Goal: Check status

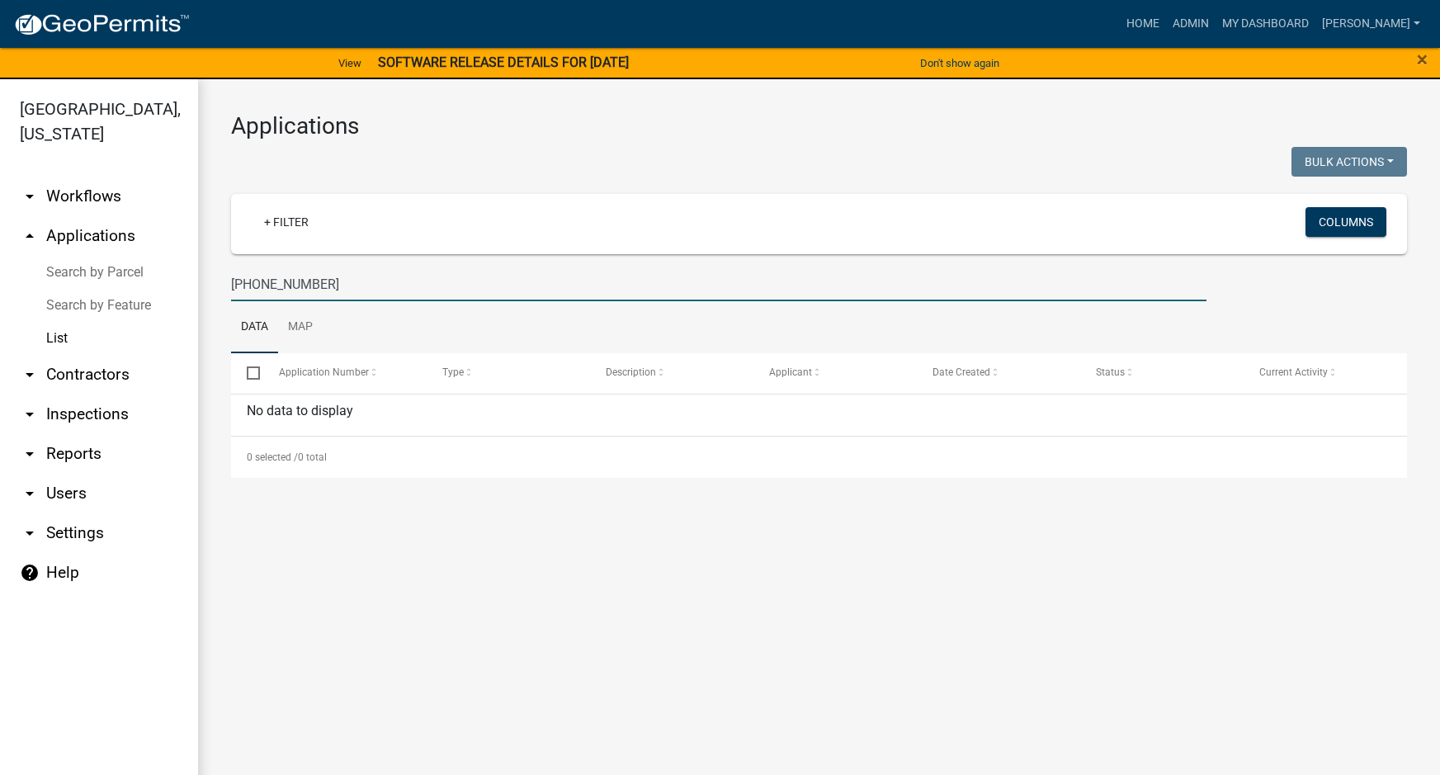
drag, startPoint x: 313, startPoint y: 281, endPoint x: 206, endPoint y: 279, distance: 106.5
click at [206, 279] on div "Applications Bulk Actions Void Expire Lock Withdraw + Filter Columns 039-00-09-…" at bounding box center [819, 295] width 1242 height 432
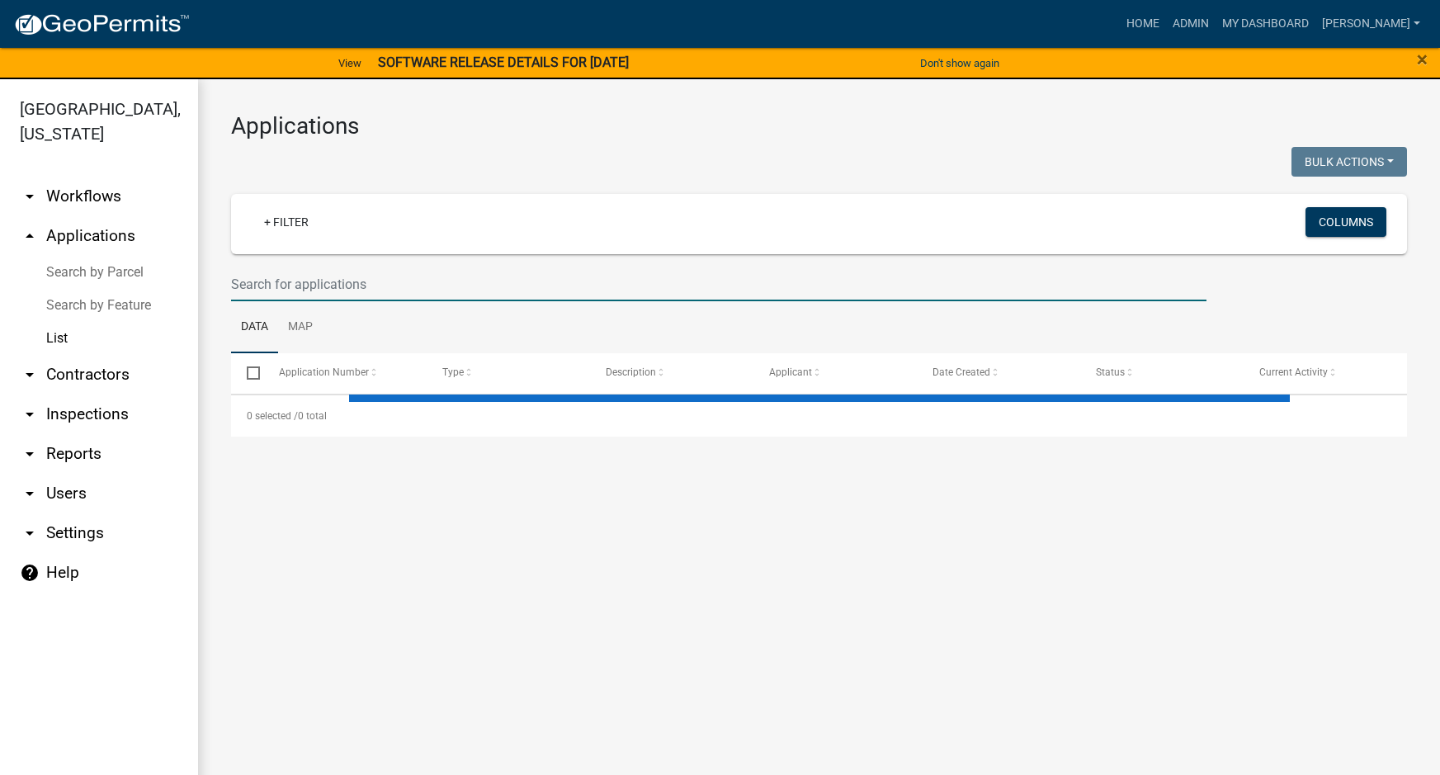
select select "3: 100"
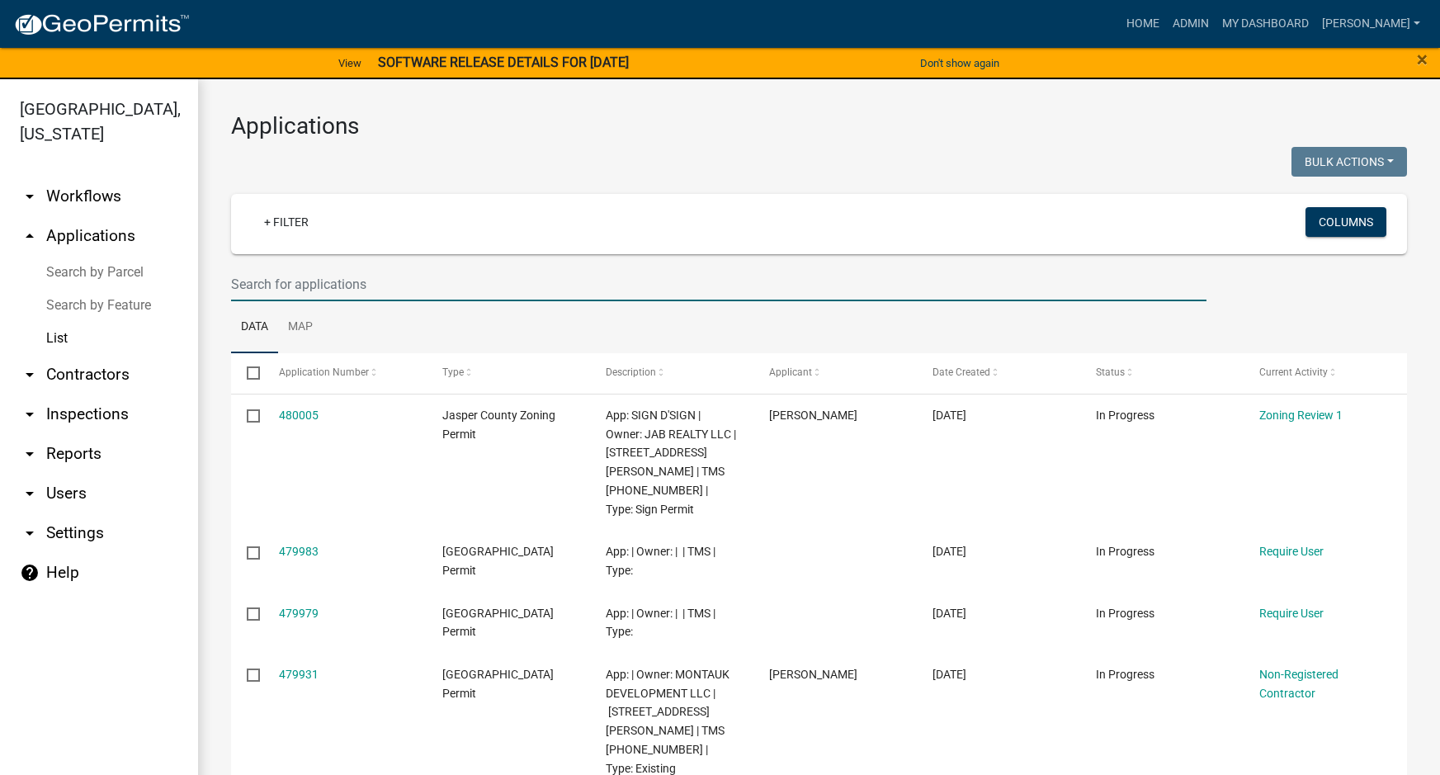
paste input "[PHONE_NUMBER]"
type input "[PHONE_NUMBER]"
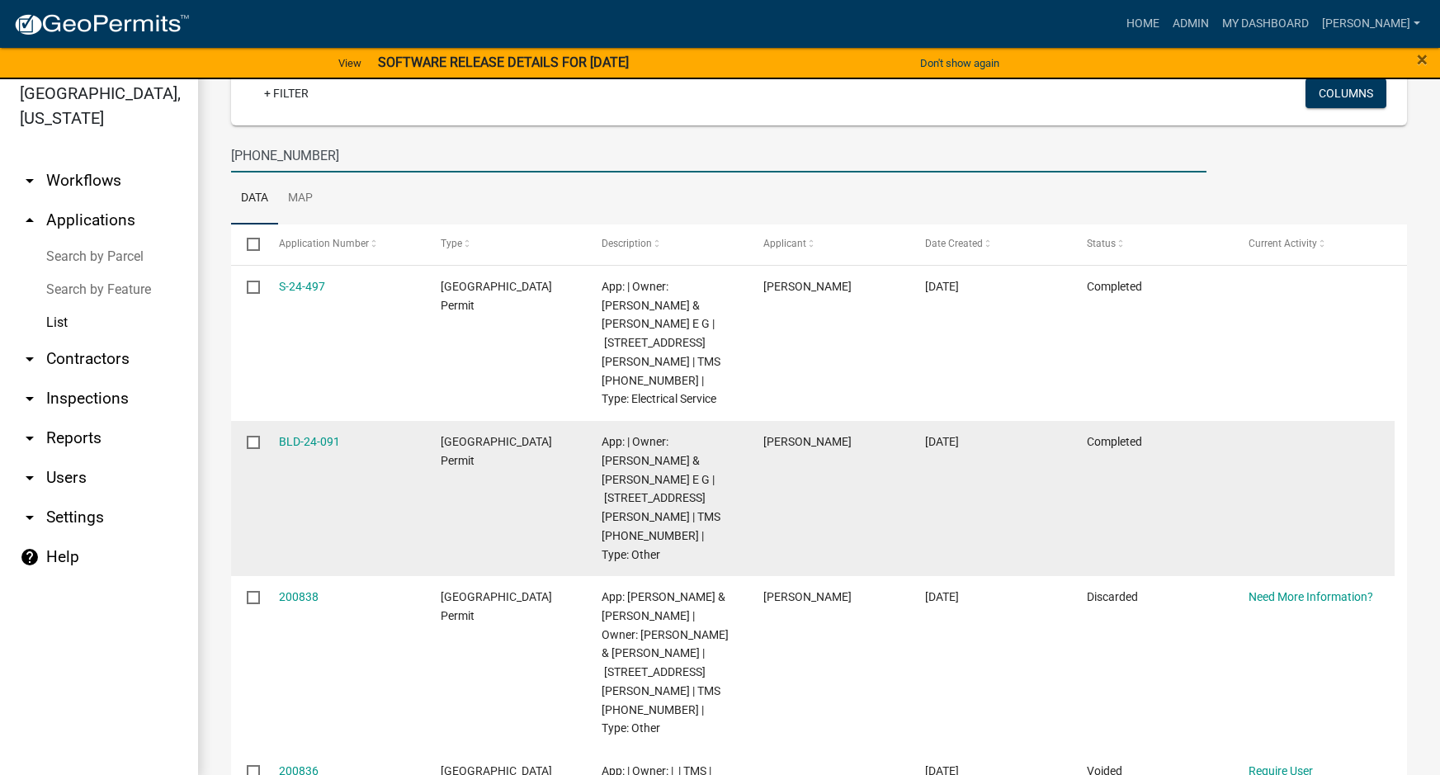
scroll to position [20, 0]
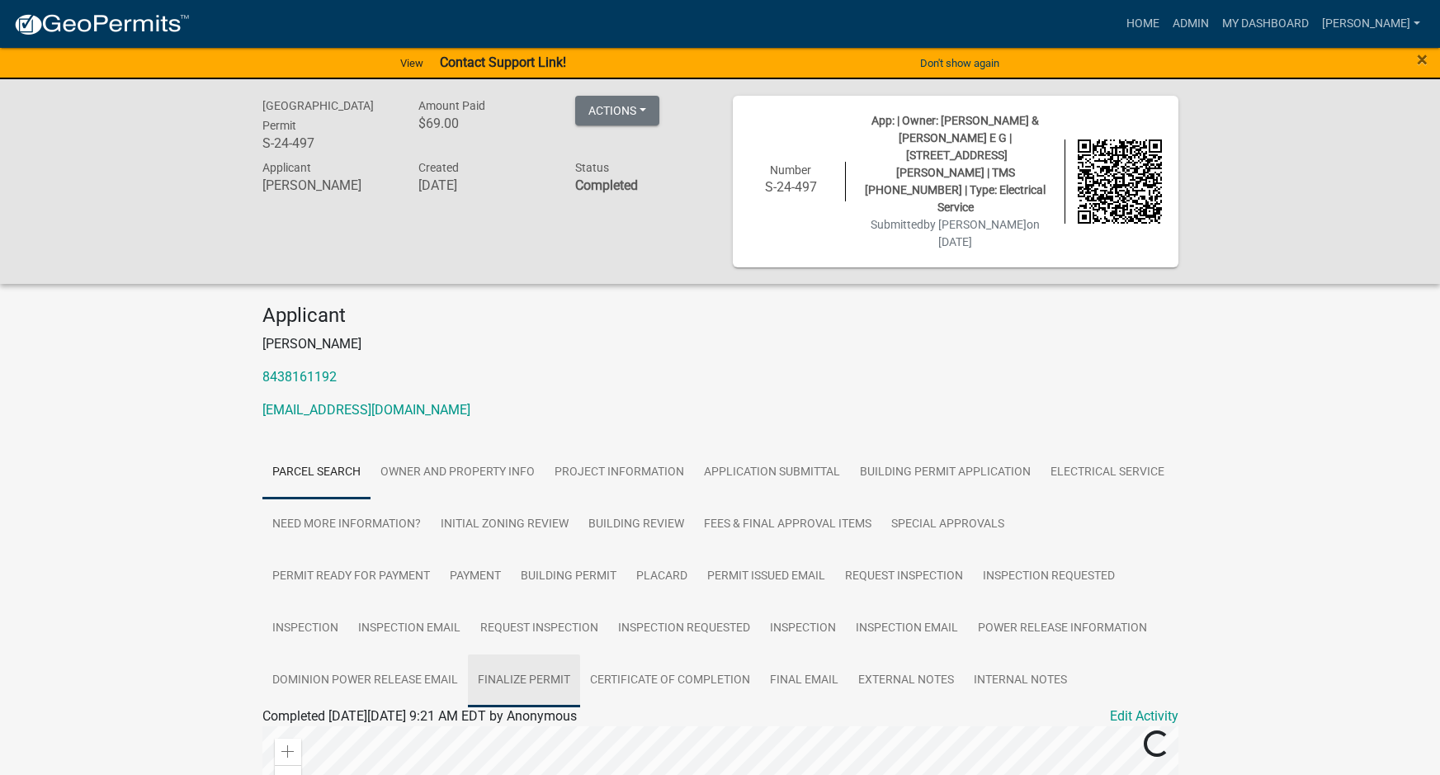
click at [537, 655] on link "Finalize Permit" at bounding box center [524, 681] width 112 height 53
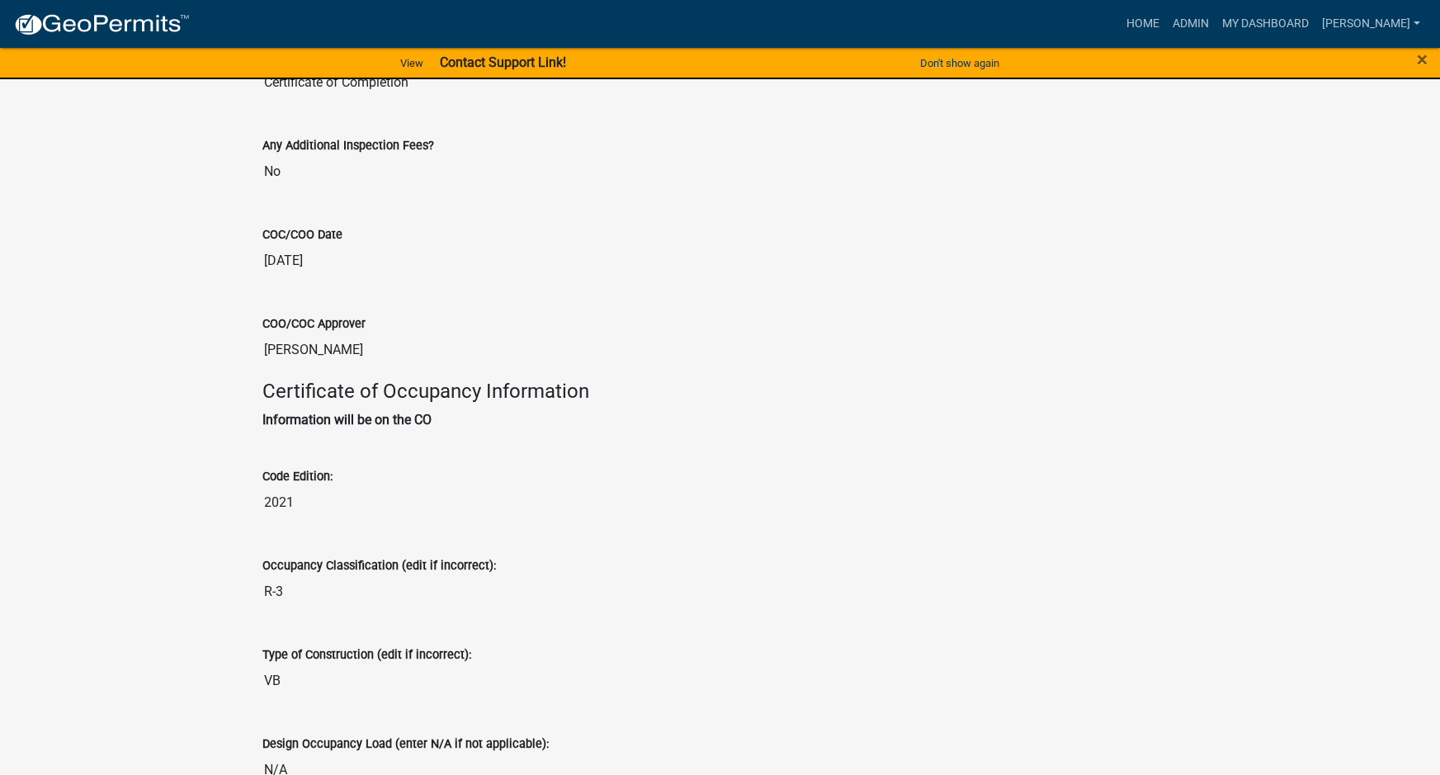
scroll to position [689, 0]
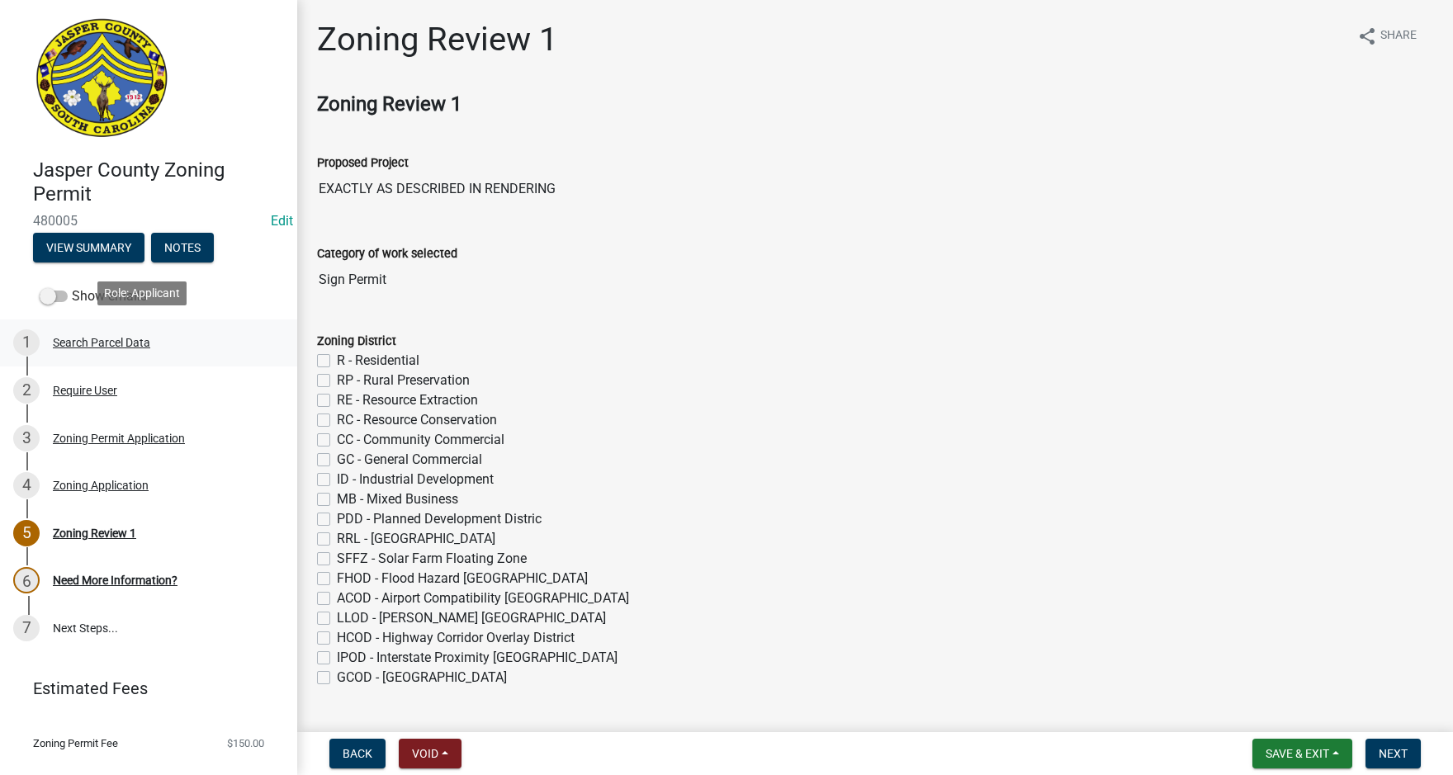
scroll to position [31, 0]
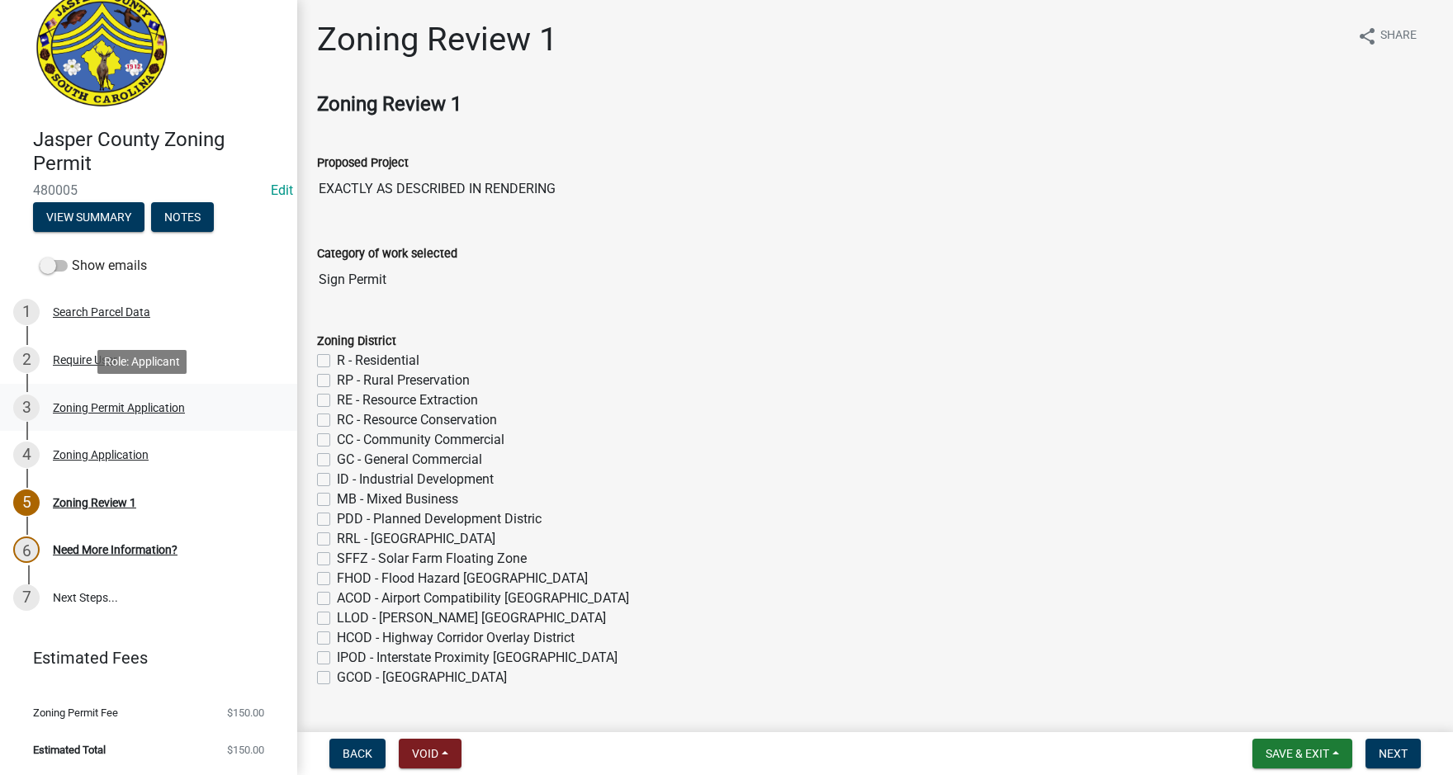
click at [99, 413] on div "Zoning Permit Application" at bounding box center [119, 408] width 132 height 12
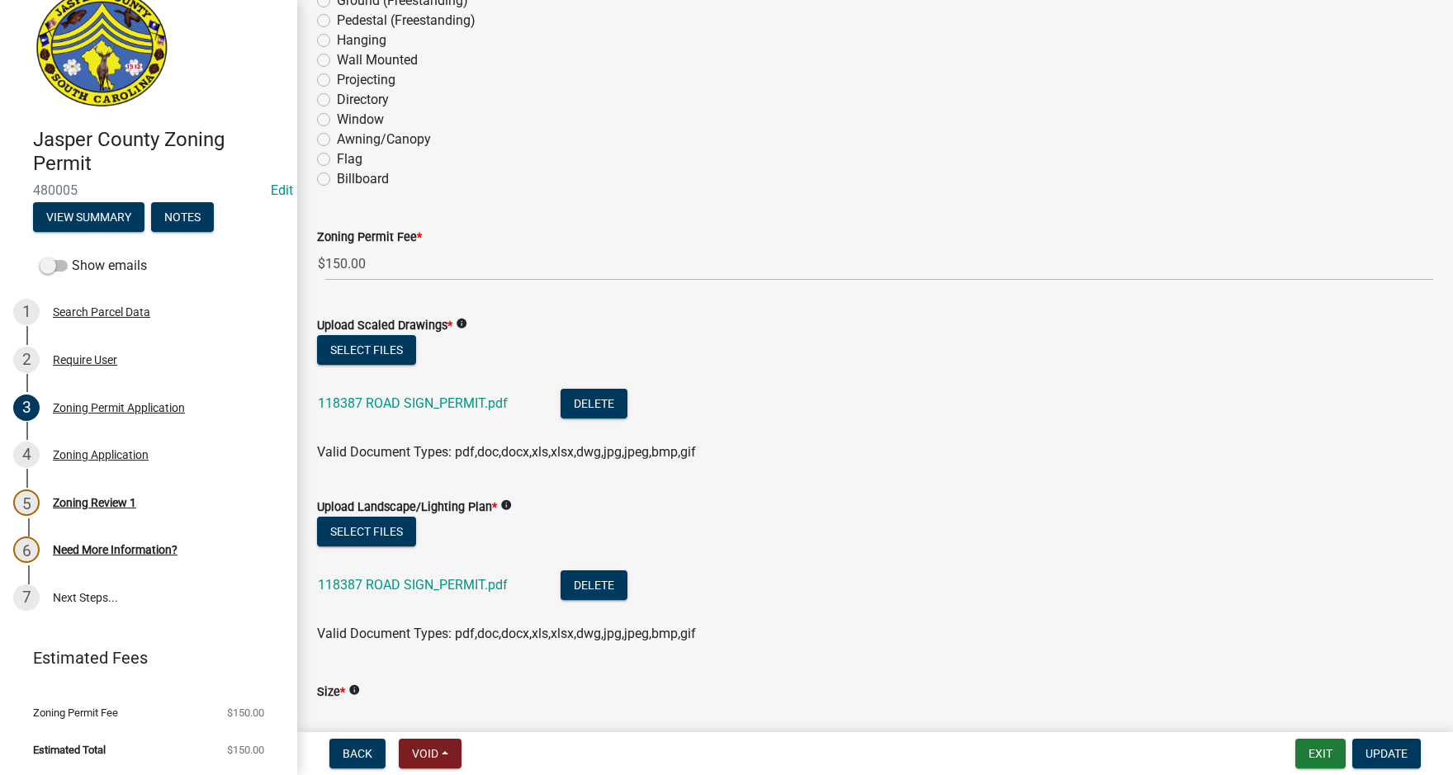
scroll to position [2476, 0]
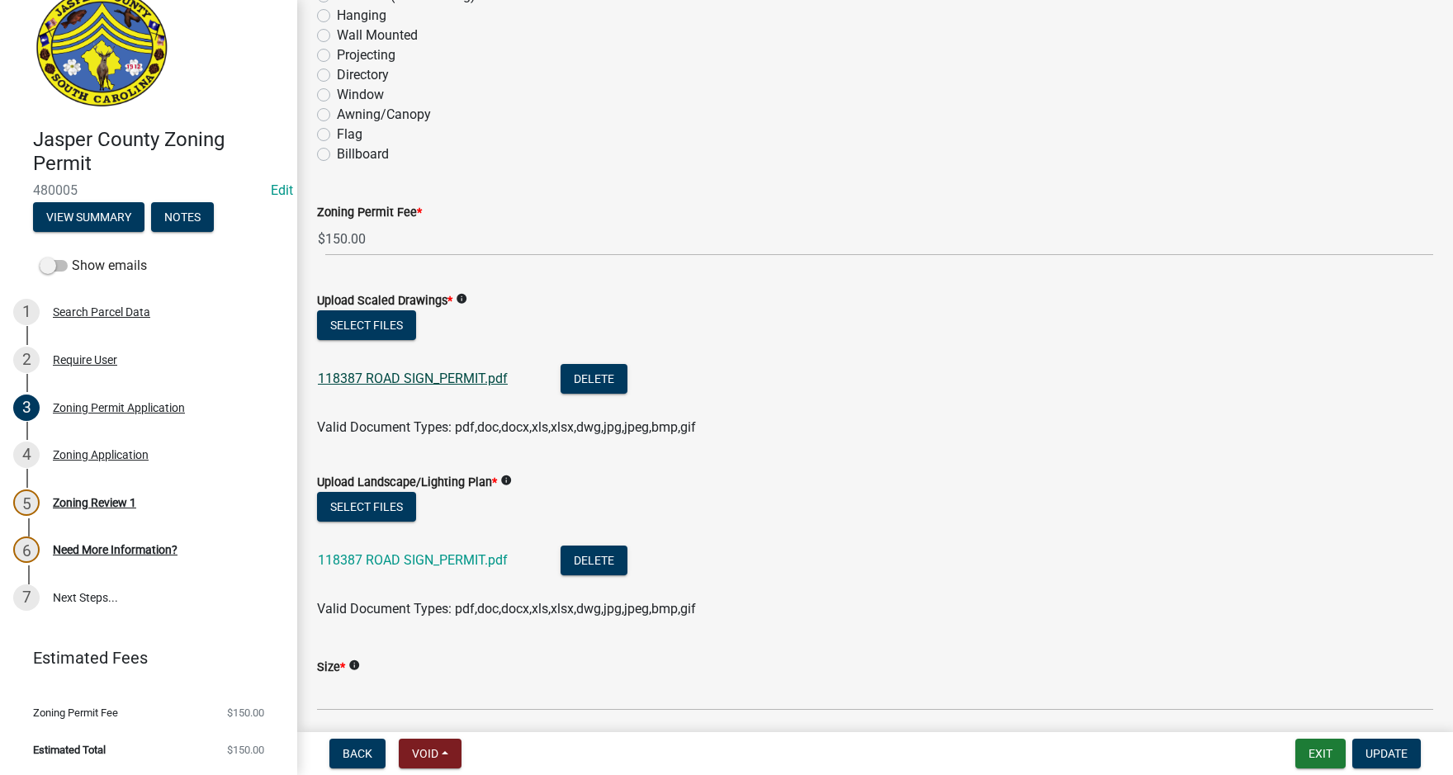
click at [384, 376] on link "118387 ROAD SIGN_PERMIT.pdf" at bounding box center [413, 379] width 190 height 16
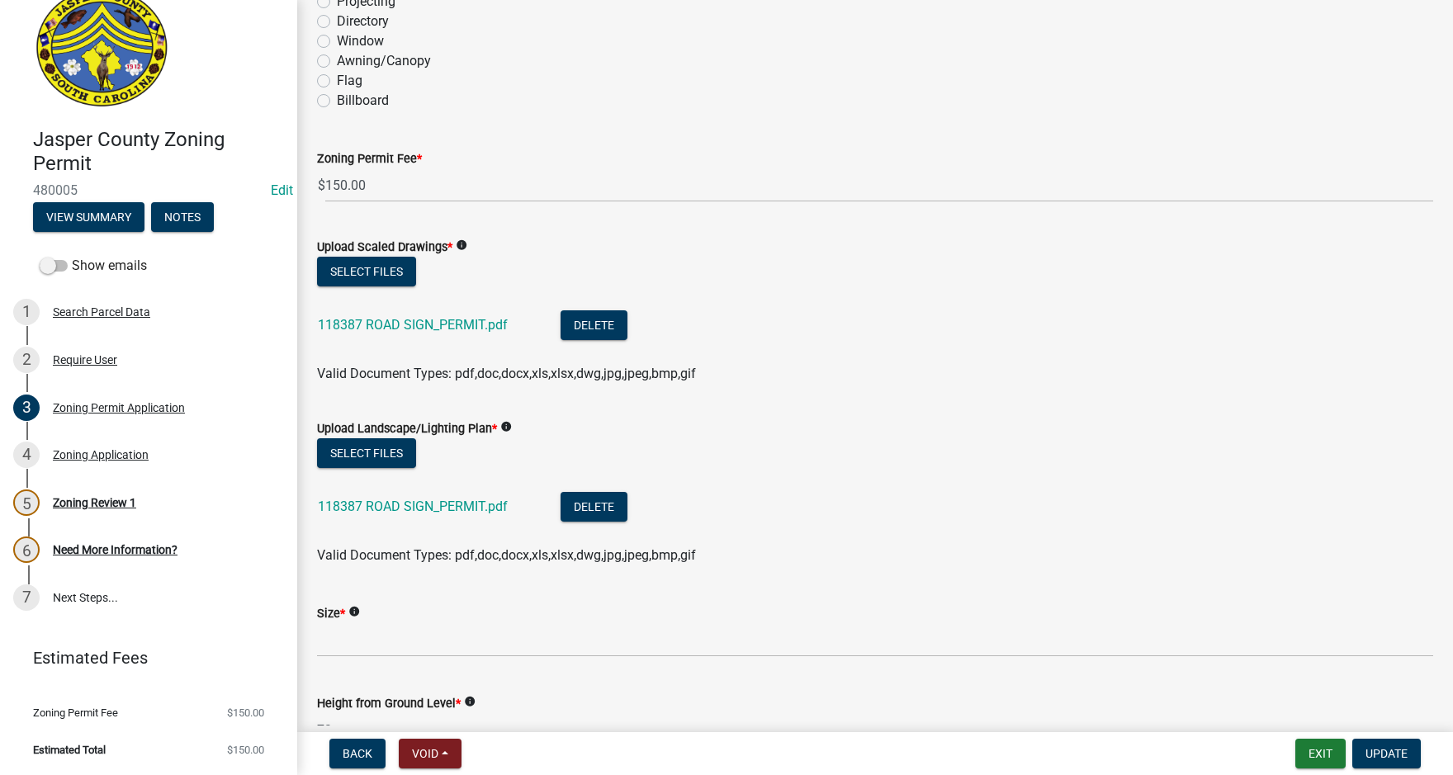
scroll to position [2559, 0]
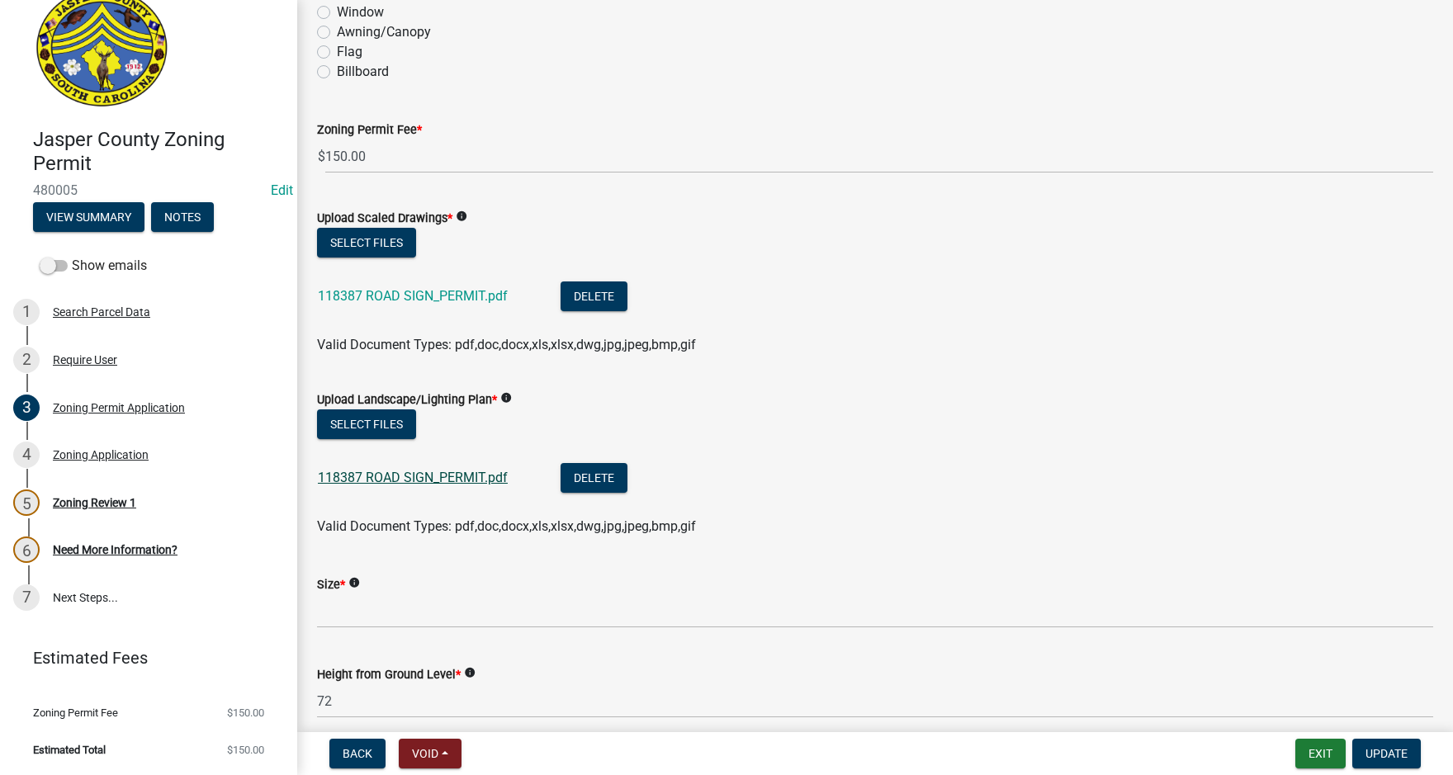
click at [466, 480] on link "118387 ROAD SIGN_PERMIT.pdf" at bounding box center [413, 478] width 190 height 16
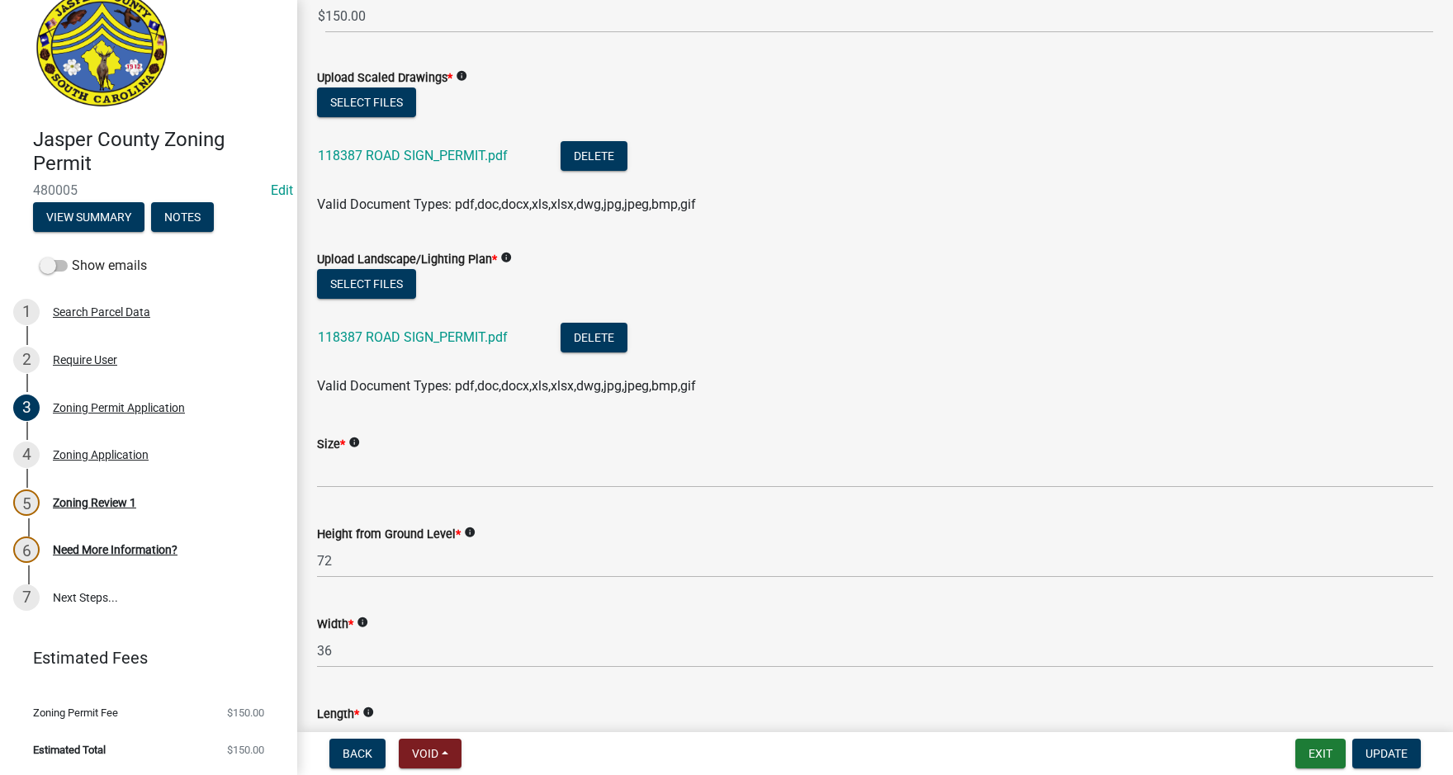
scroll to position [2639, 0]
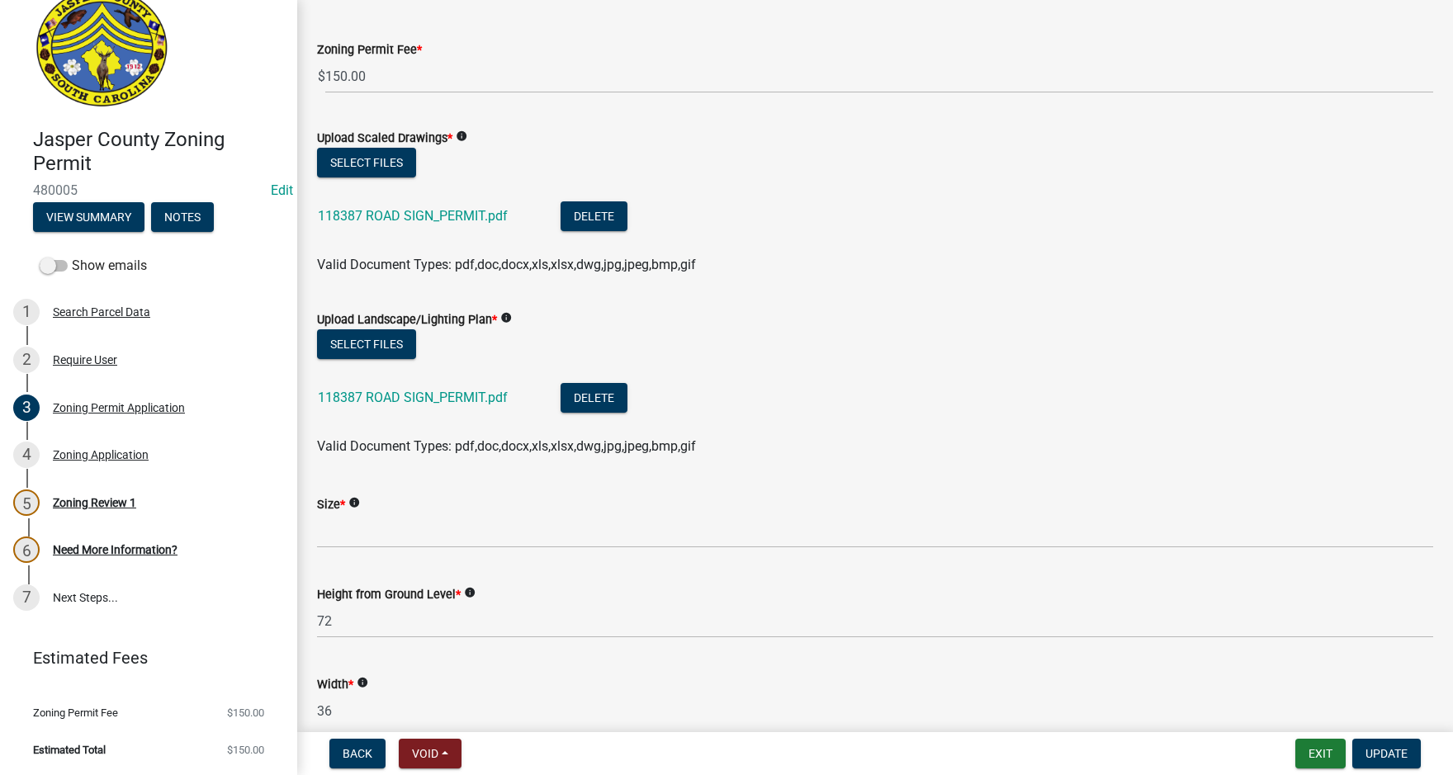
click at [506, 315] on icon "info" at bounding box center [506, 318] width 12 height 12
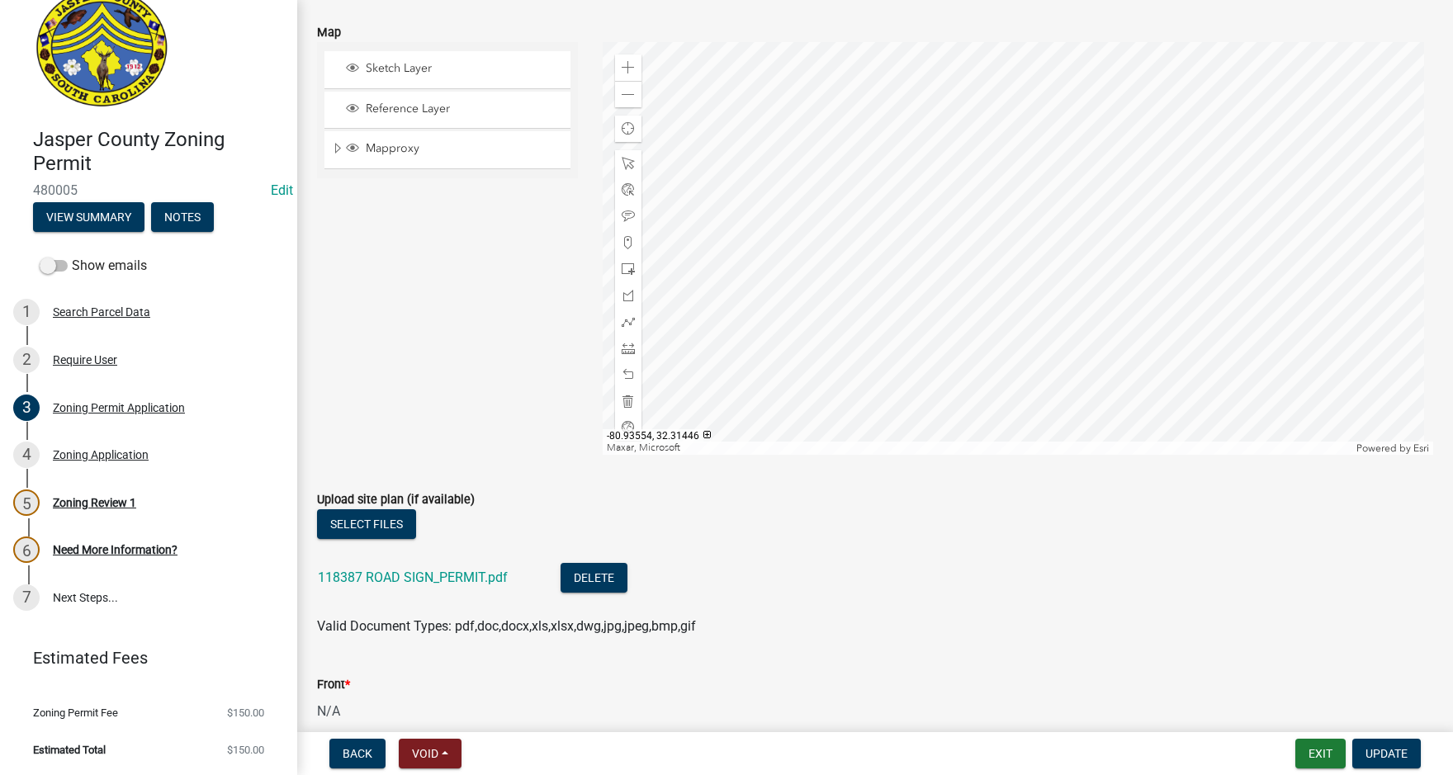
scroll to position [4042, 0]
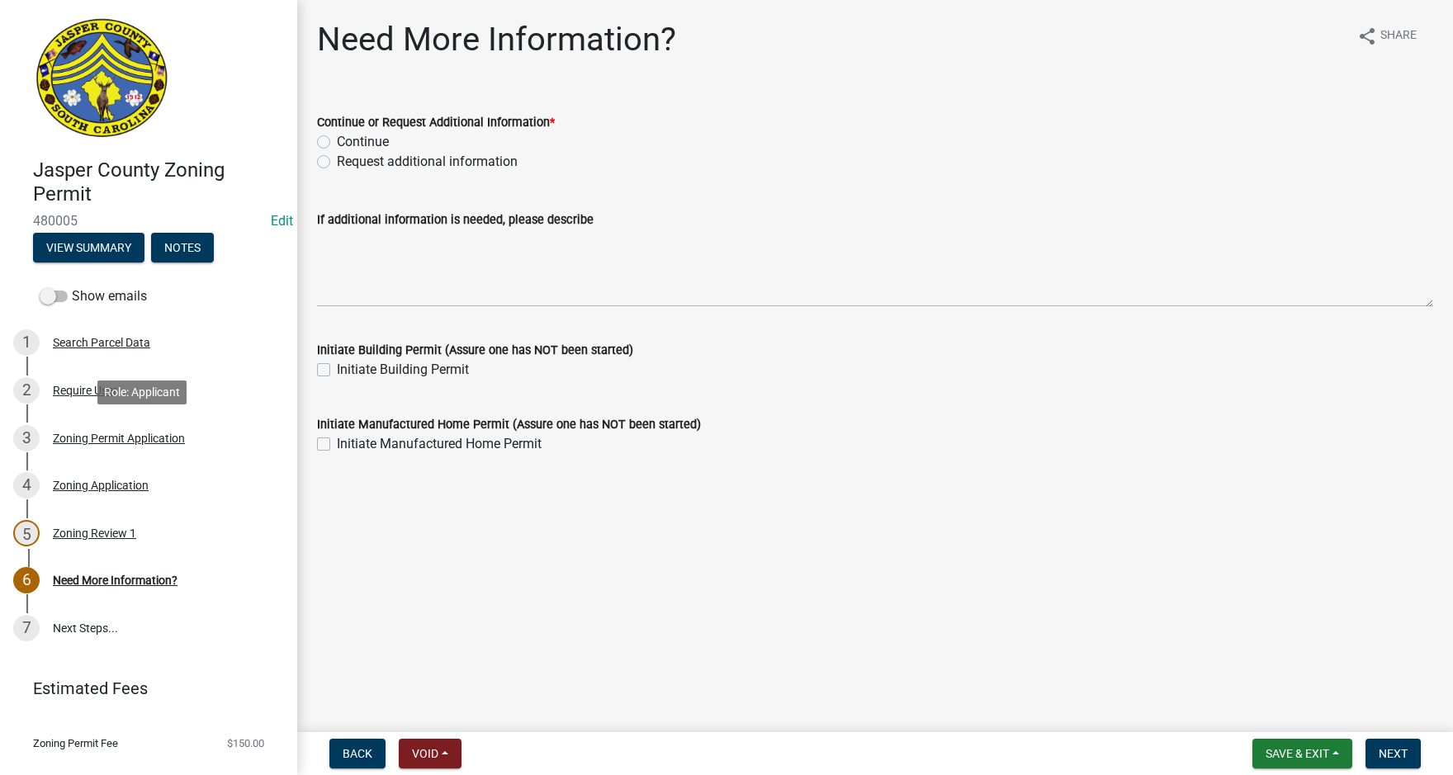
click at [107, 439] on div "Zoning Permit Application" at bounding box center [119, 438] width 132 height 12
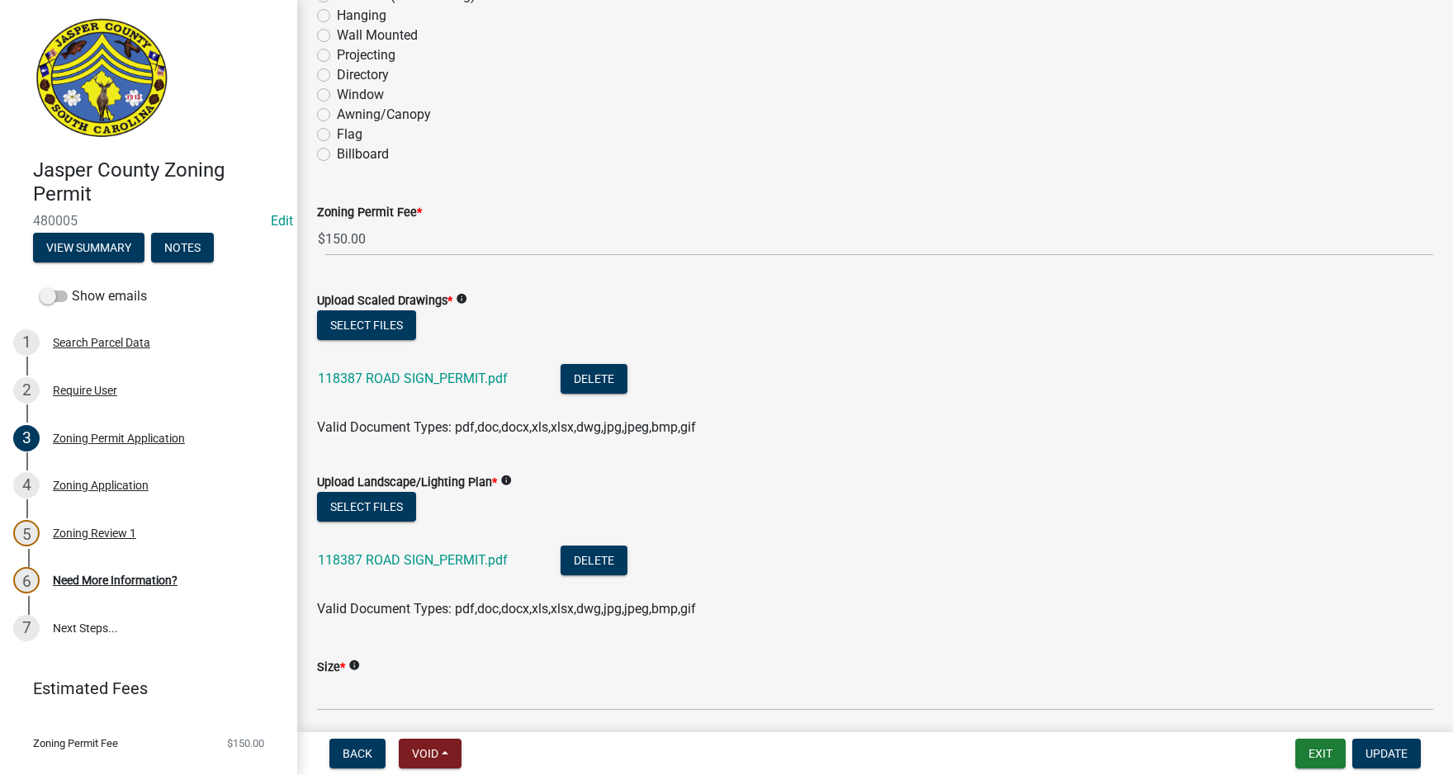
scroll to position [2559, 0]
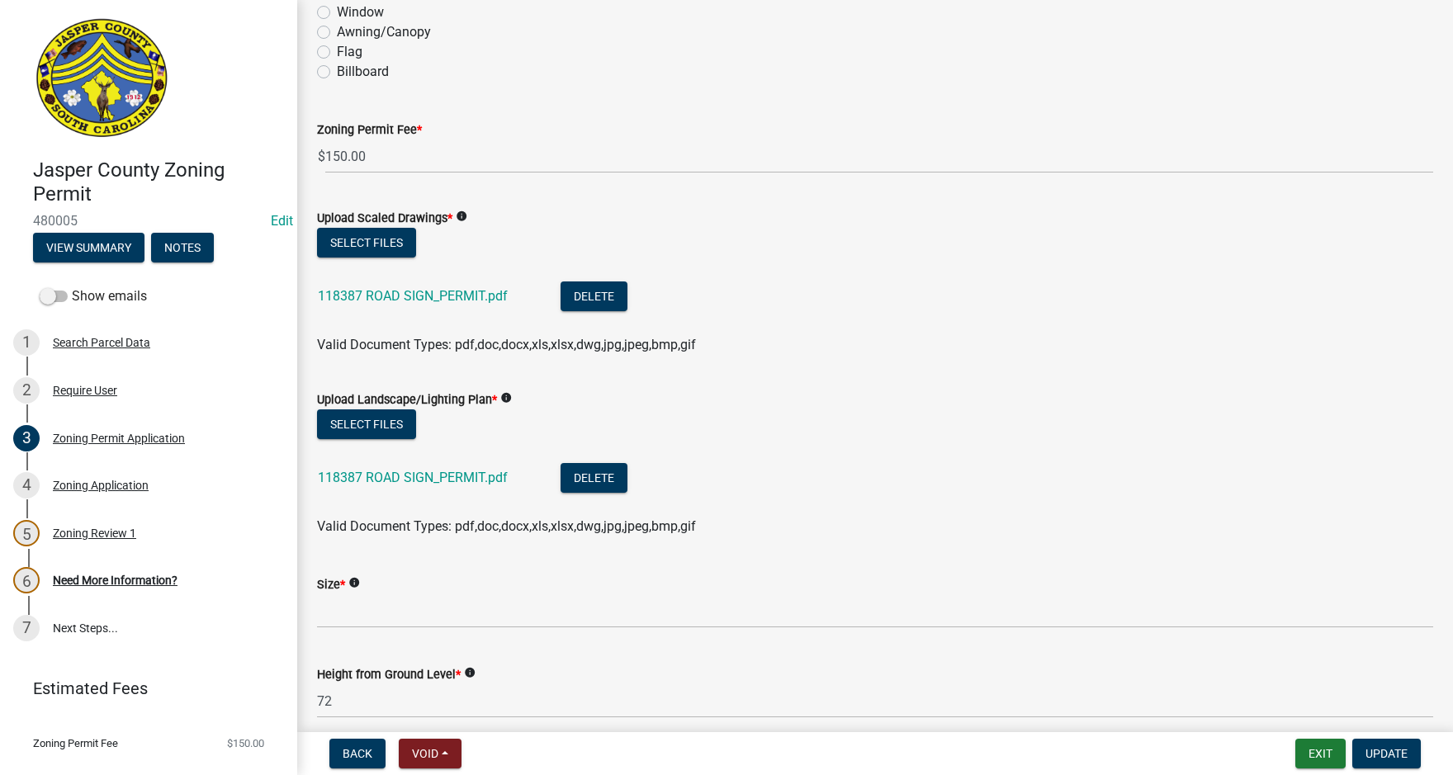
click at [505, 399] on icon "info" at bounding box center [506, 398] width 12 height 12
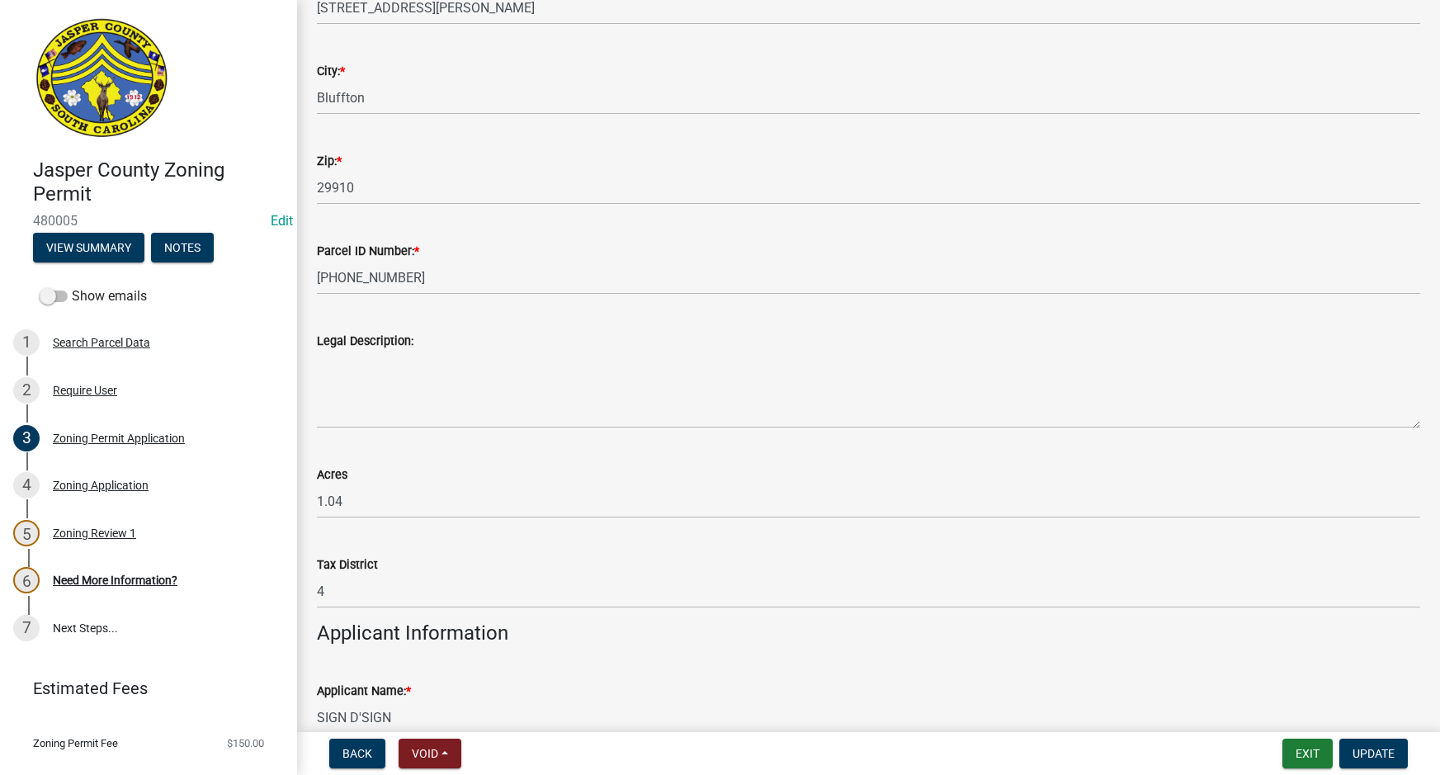
scroll to position [823, 0]
